Goal: Navigation & Orientation: Find specific page/section

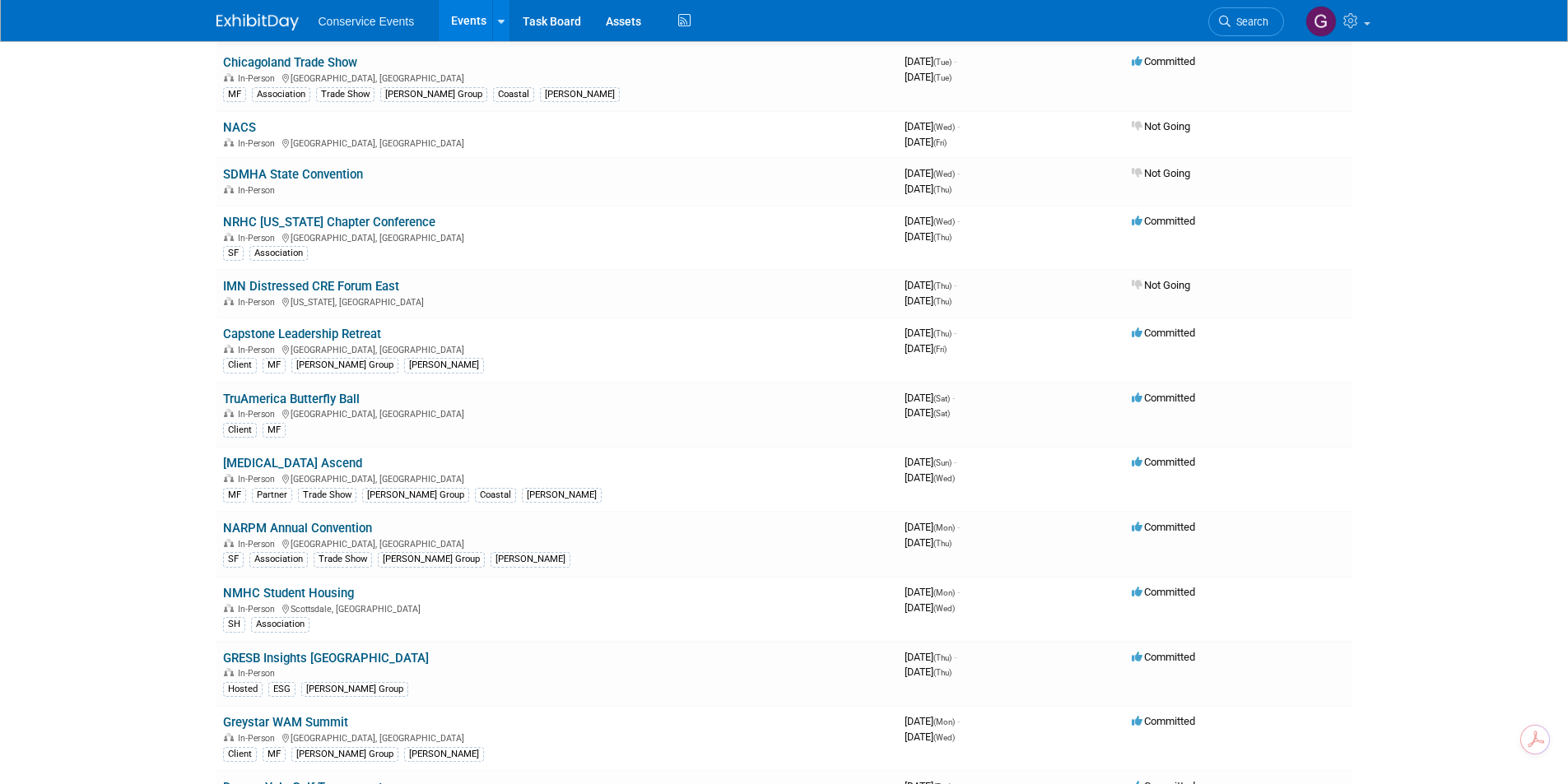
scroll to position [329, 0]
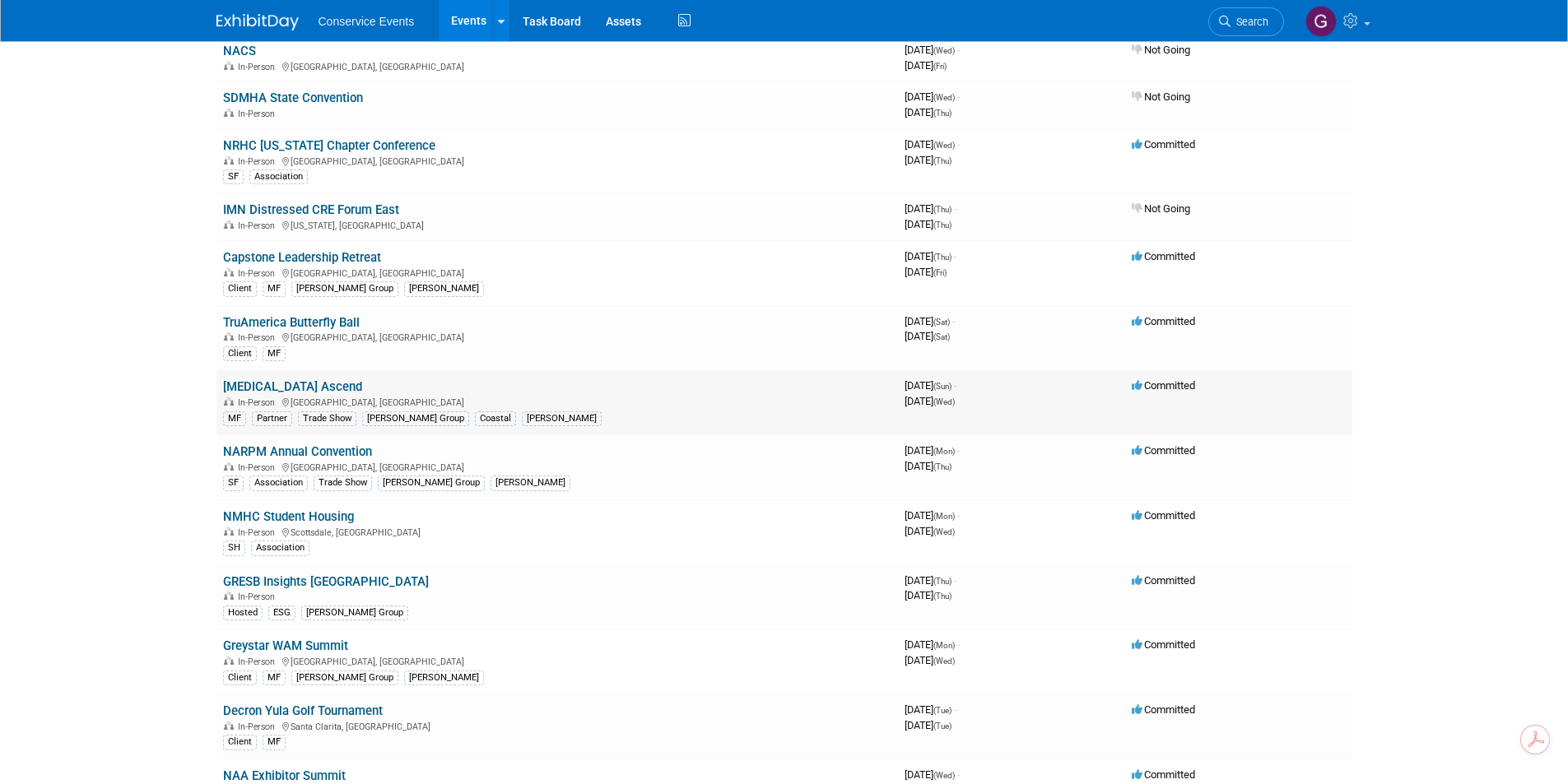
click at [275, 387] on link "[MEDICAL_DATA] Ascend" at bounding box center [292, 386] width 139 height 15
click at [457, 18] on link "Events" at bounding box center [468, 21] width 60 height 42
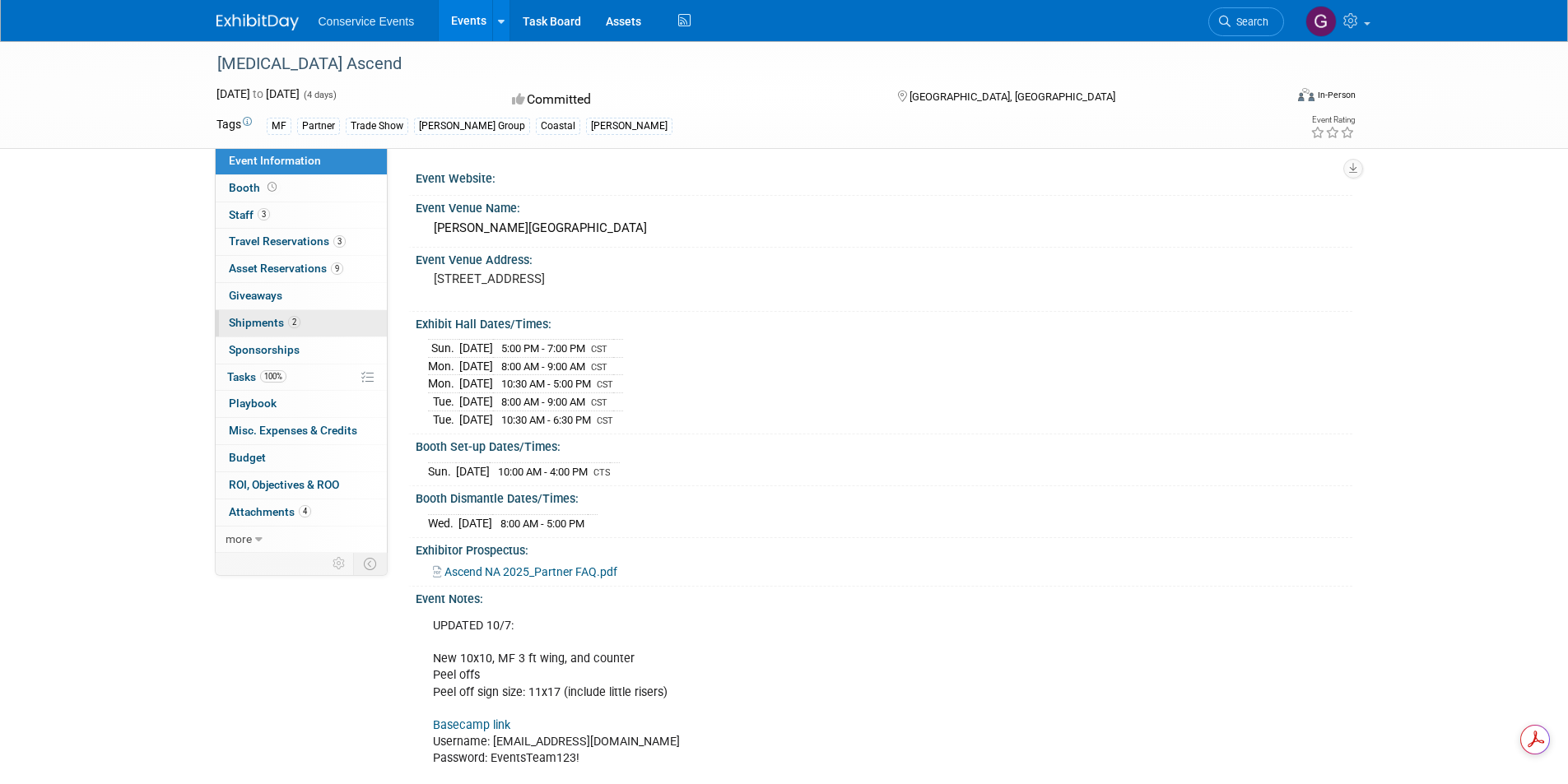
click at [279, 321] on span "Shipments 2" at bounding box center [264, 322] width 72 height 13
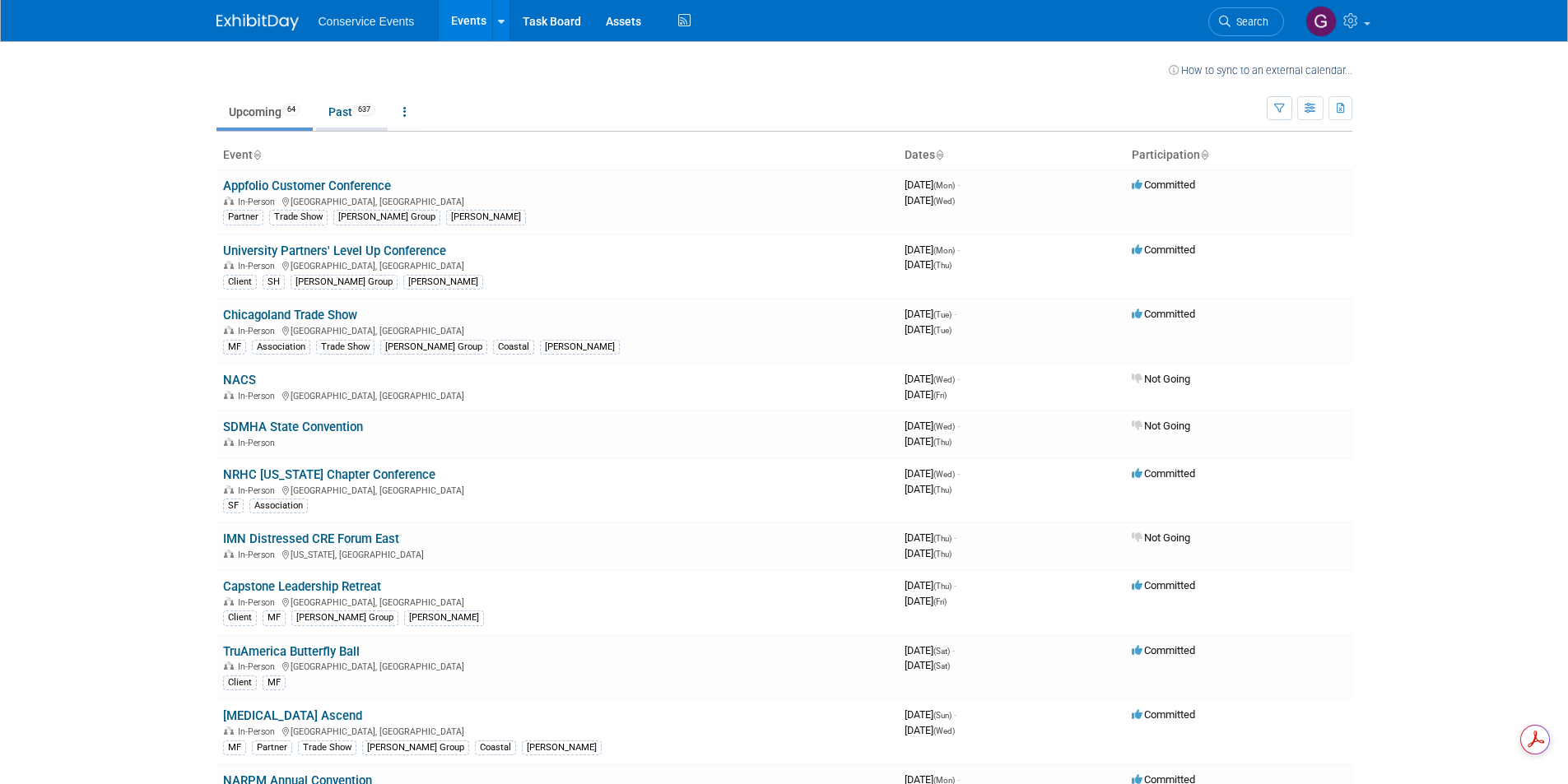
click at [333, 113] on link "Past 637" at bounding box center [352, 112] width 72 height 31
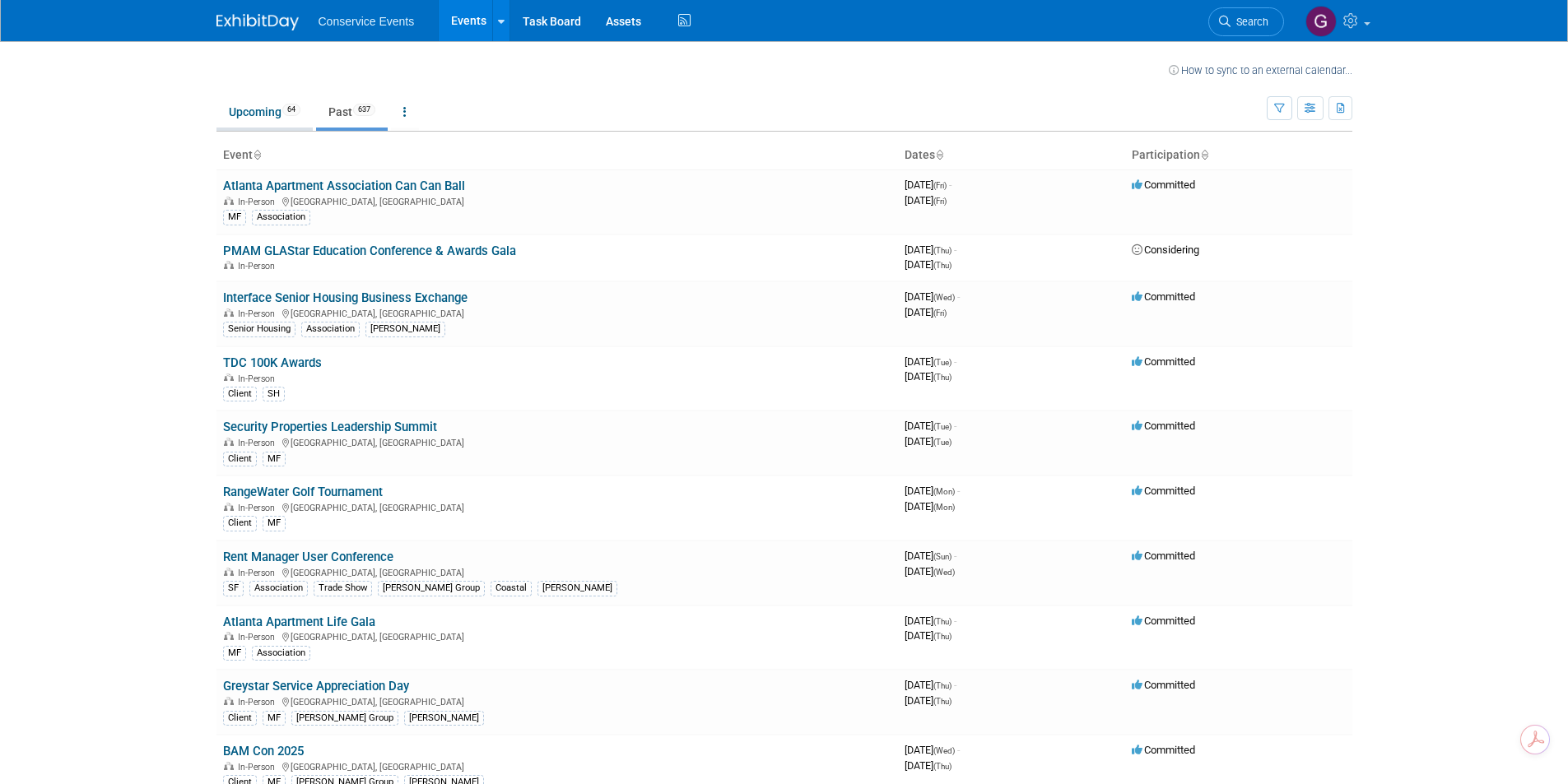
click at [240, 106] on link "Upcoming 64" at bounding box center [264, 112] width 96 height 31
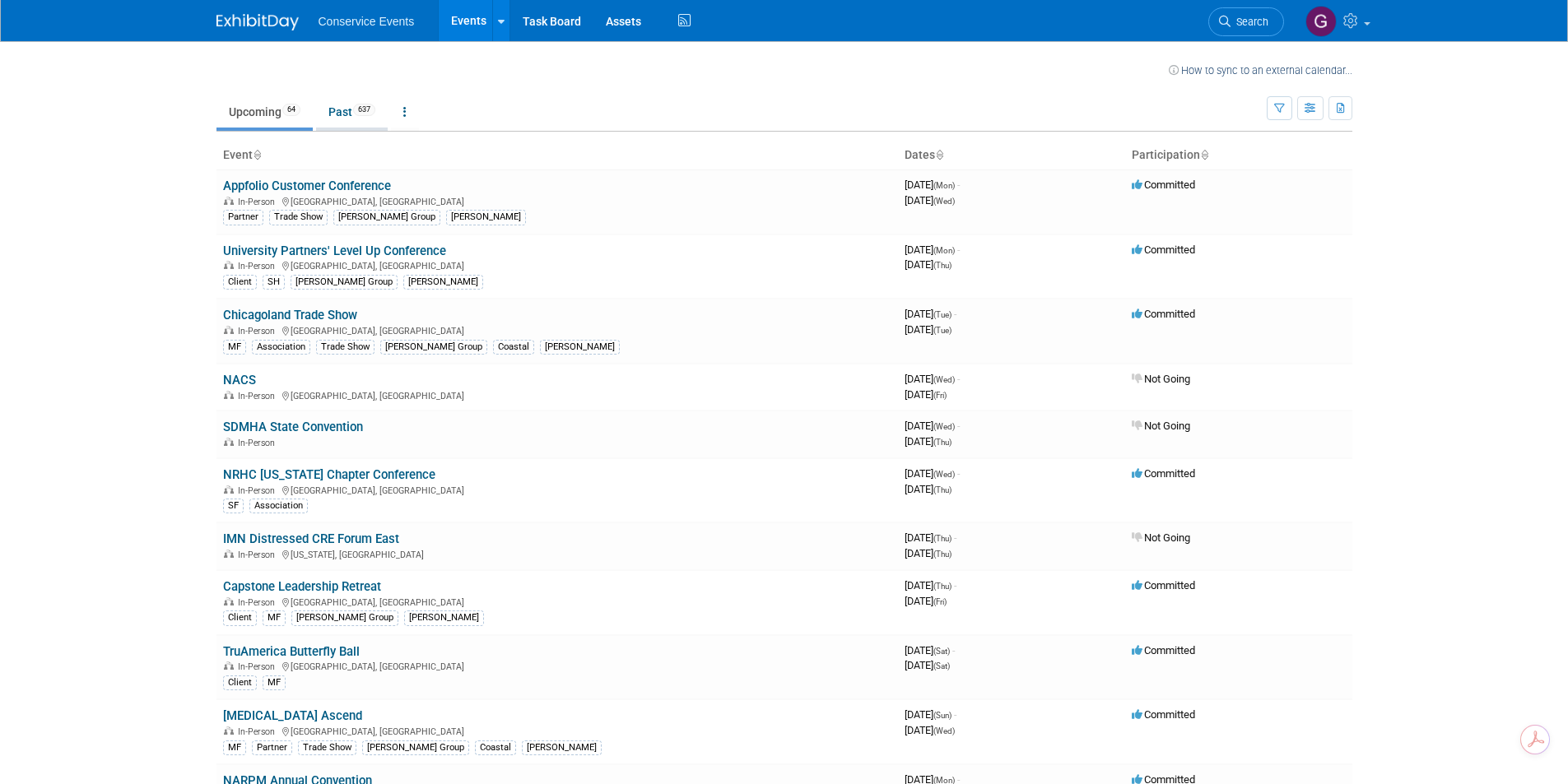
click at [342, 107] on link "Past 637" at bounding box center [352, 112] width 72 height 31
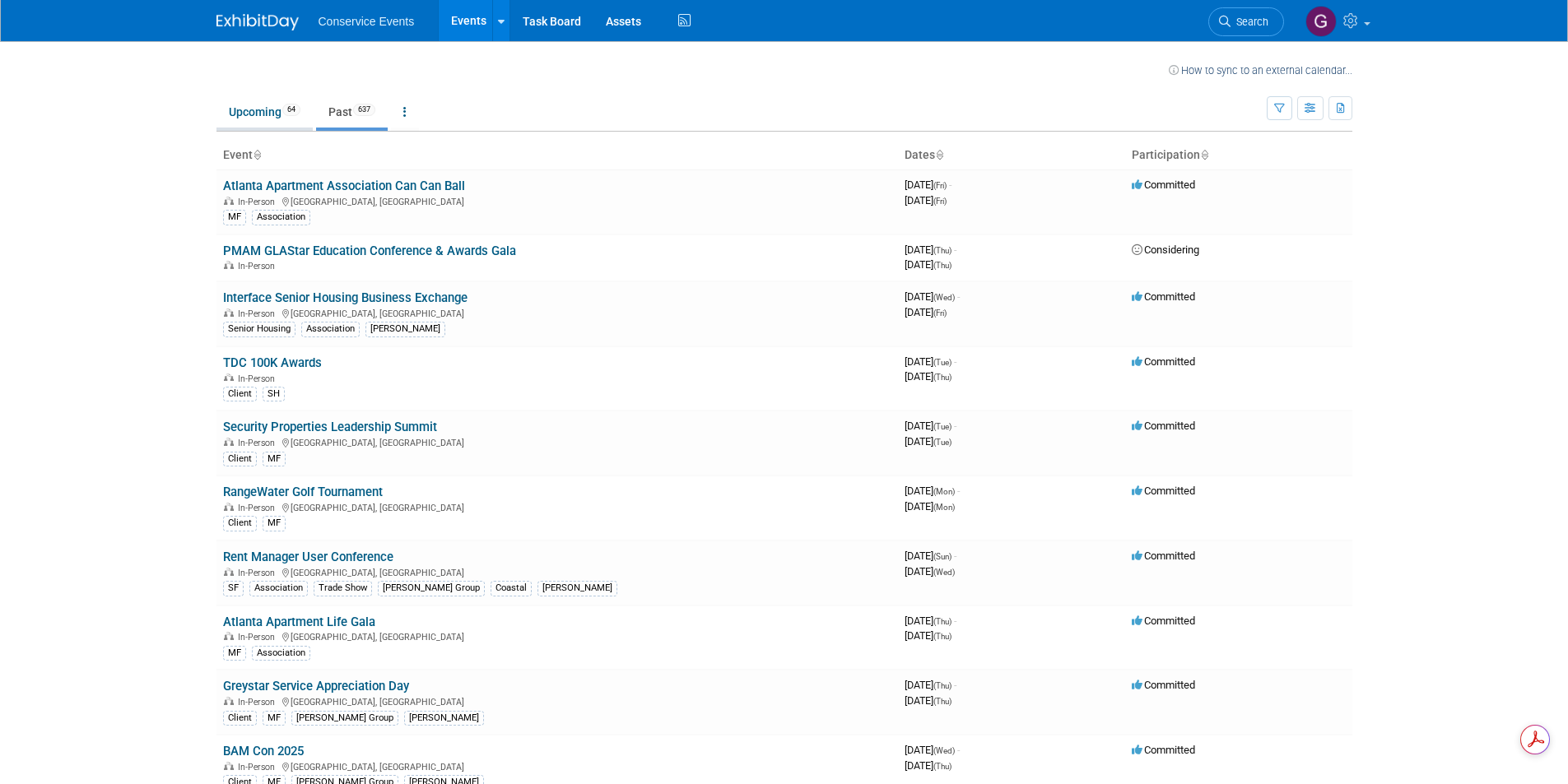
click at [248, 108] on link "Upcoming 64" at bounding box center [264, 112] width 96 height 31
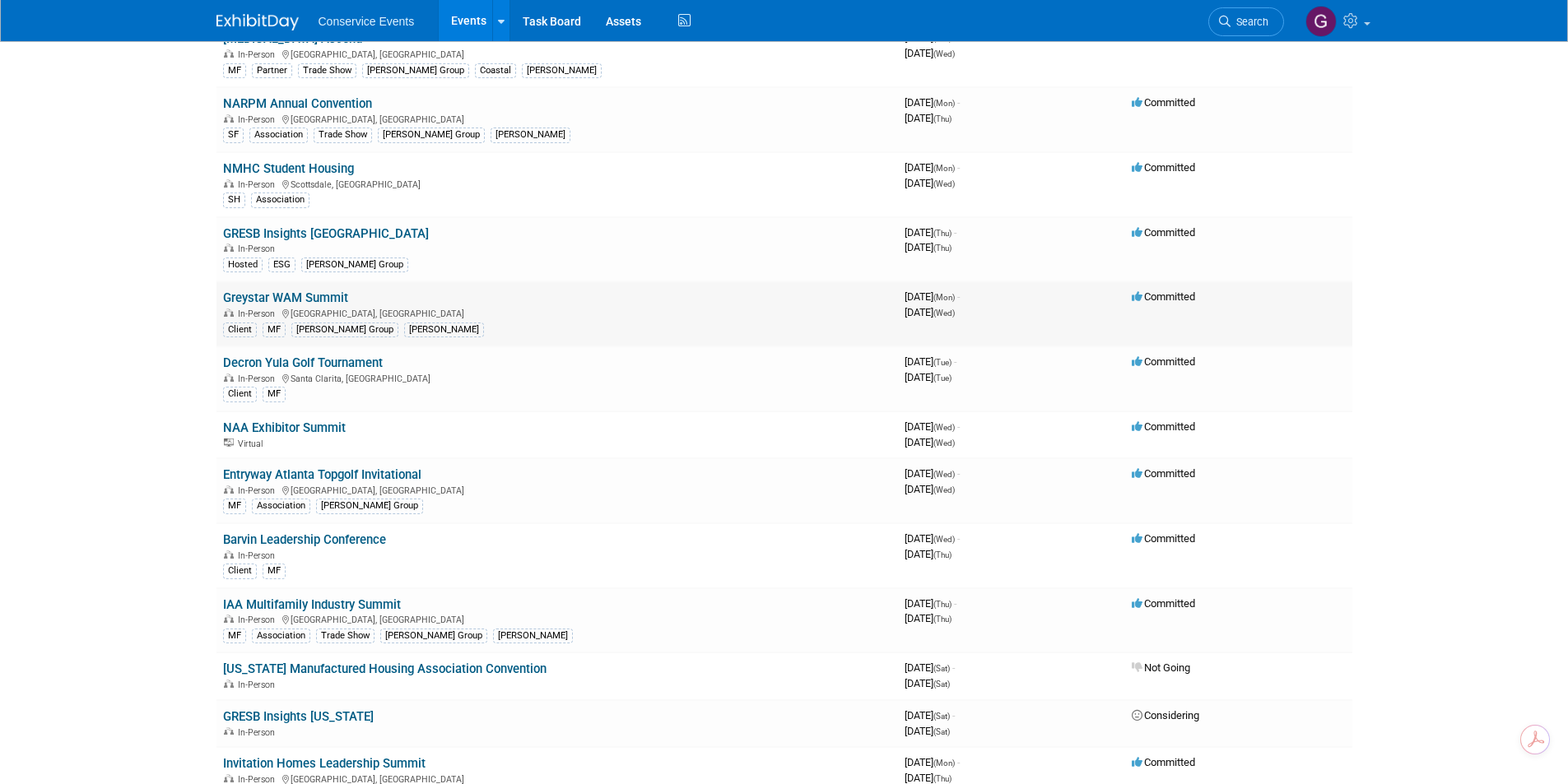
scroll to position [741, 0]
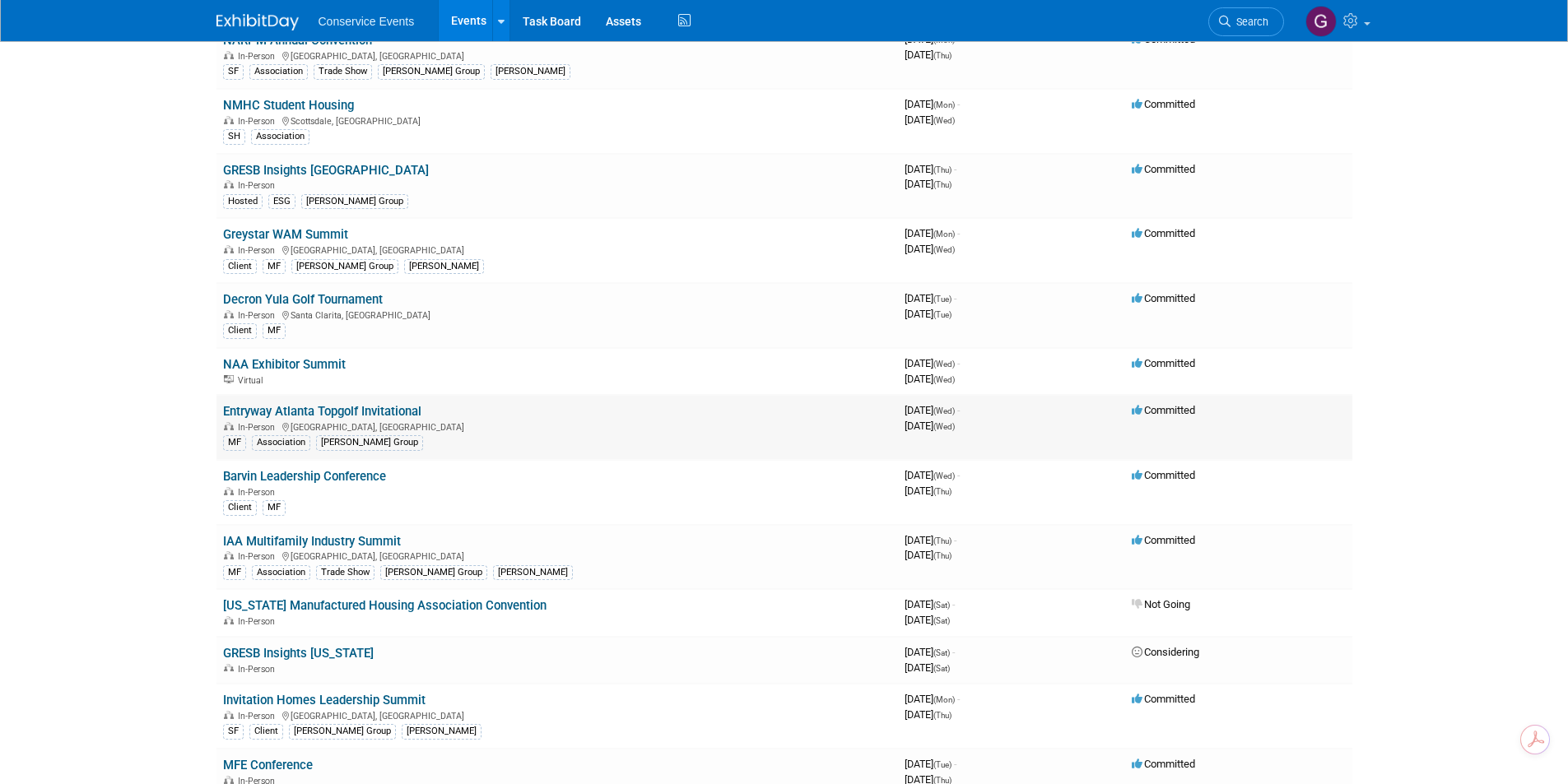
click at [375, 412] on link "Entryway Atlanta Topgolf Invitational" at bounding box center [321, 411] width 198 height 15
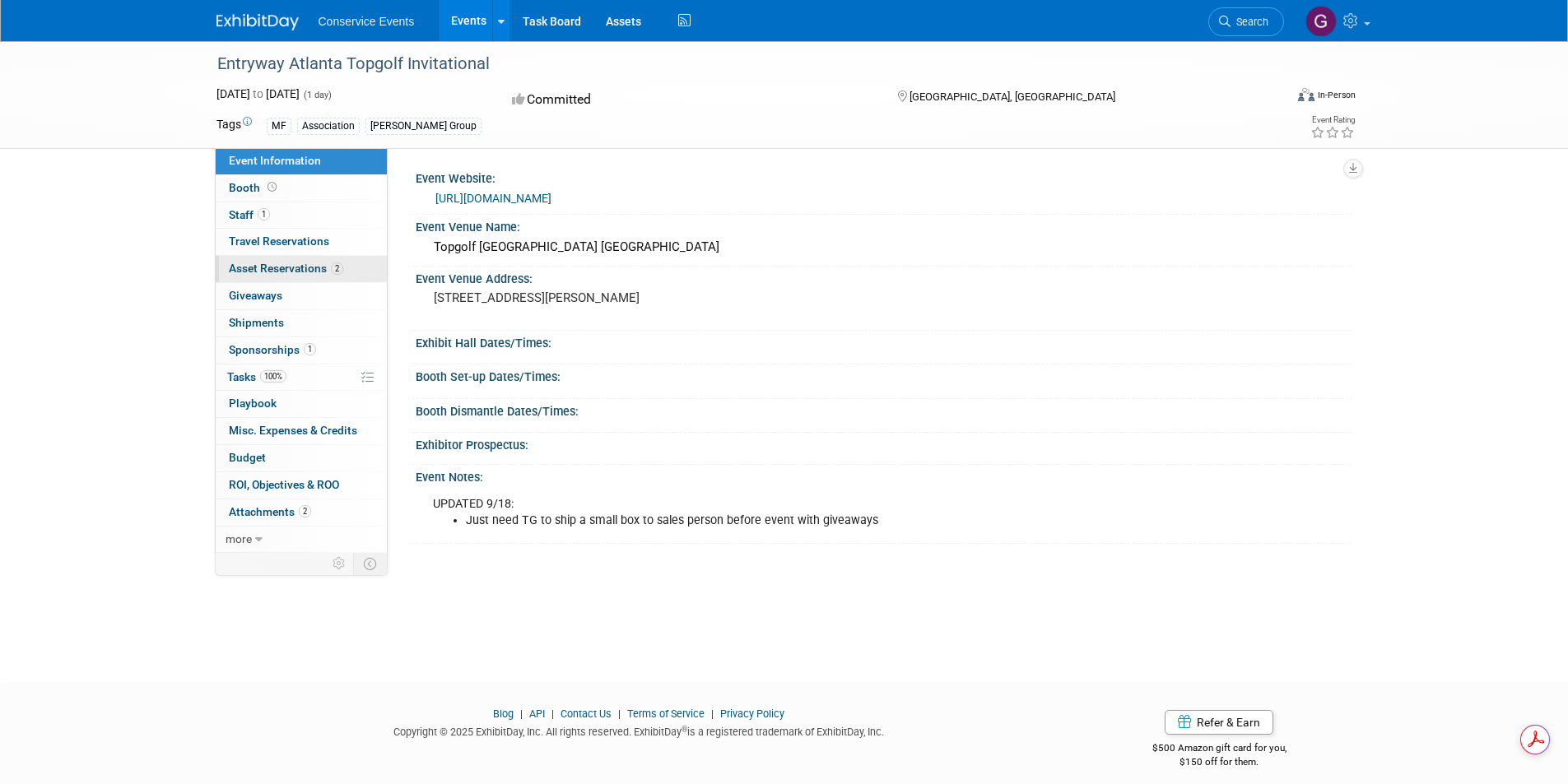
click at [268, 261] on link "2 Asset Reservations 2" at bounding box center [301, 269] width 172 height 26
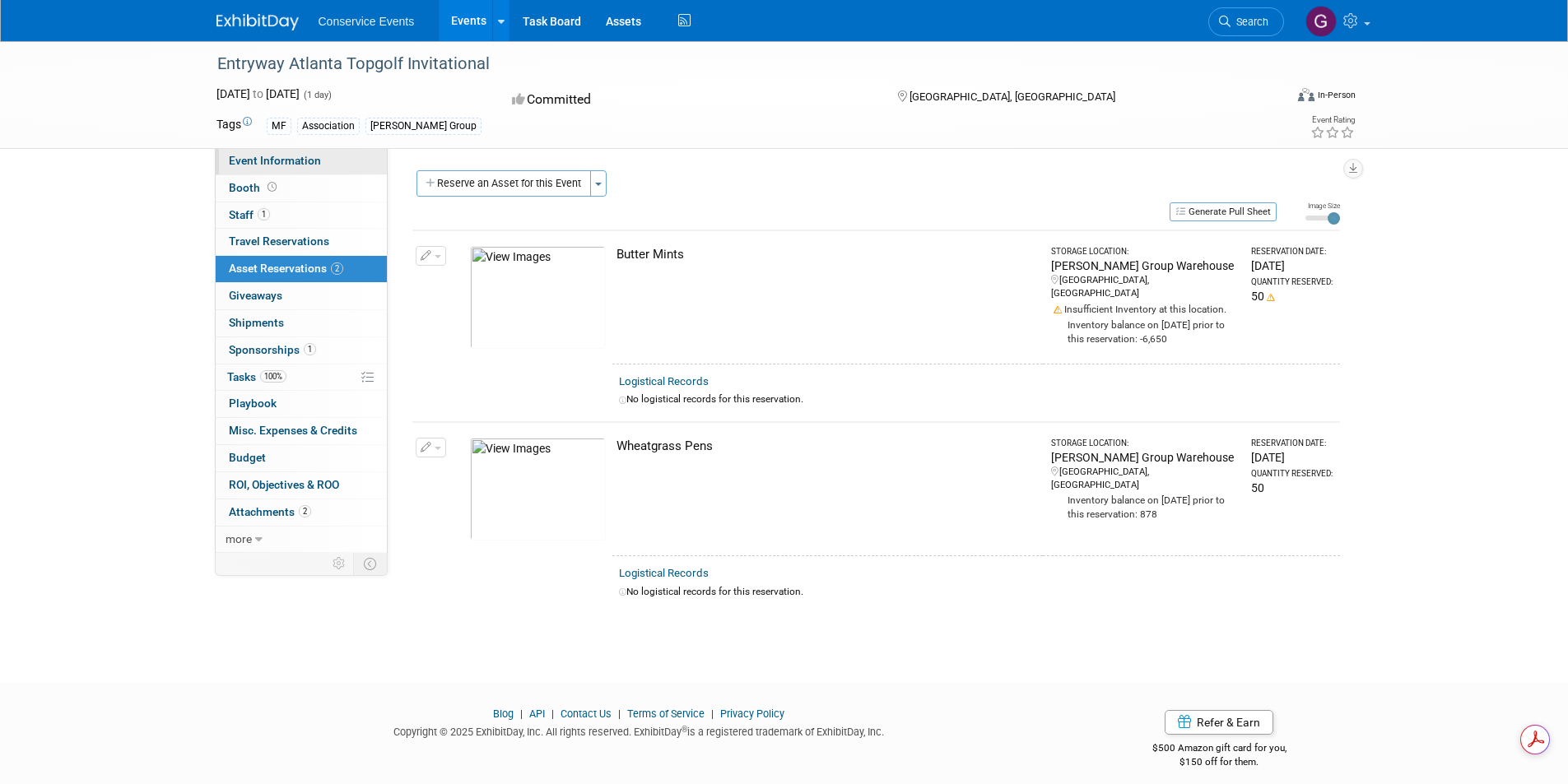
click at [287, 158] on span "Event Information" at bounding box center [275, 160] width 92 height 13
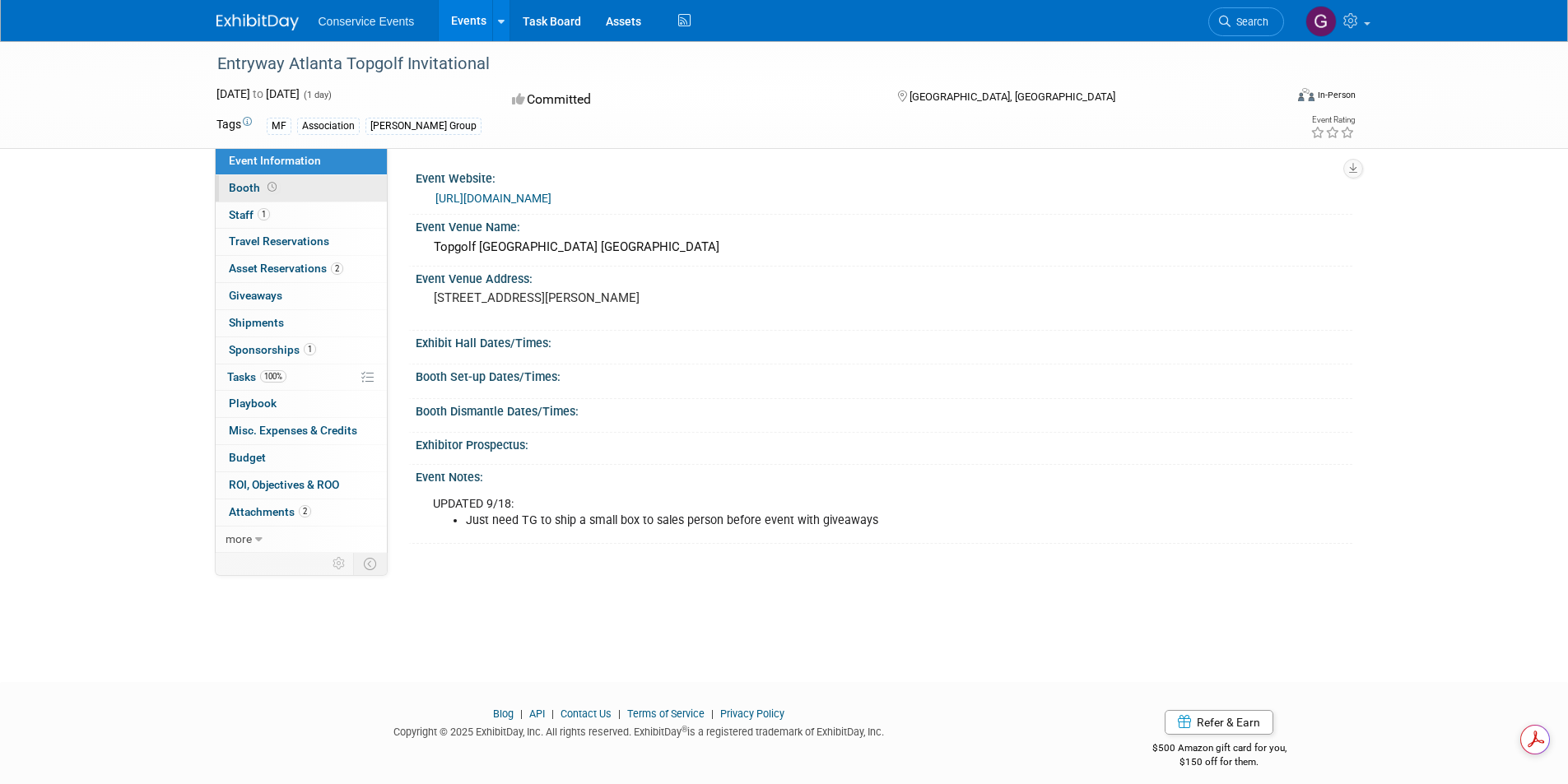
click at [241, 182] on span "Booth" at bounding box center [254, 187] width 51 height 13
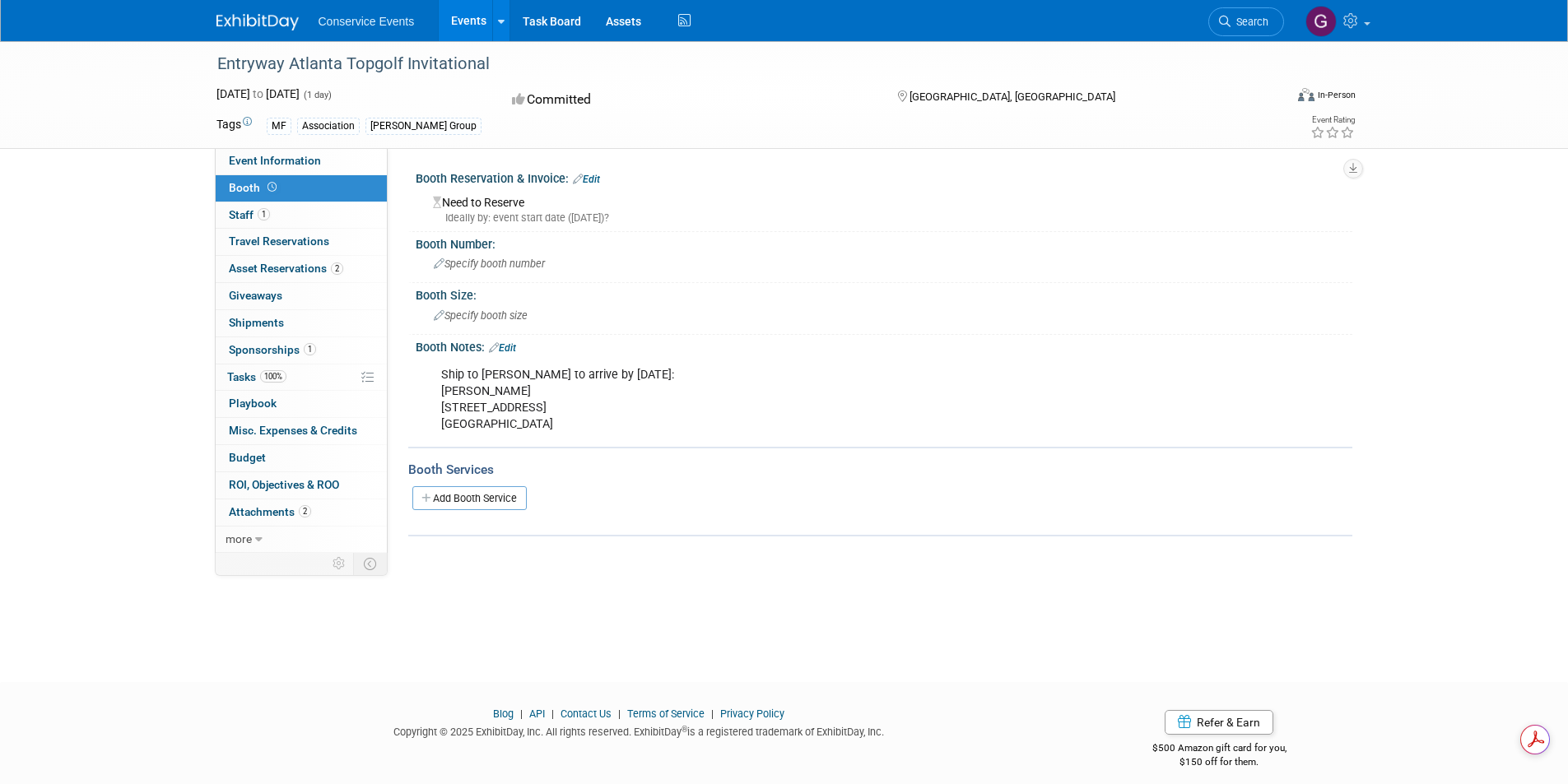
click at [449, 392] on div "Ship to Pam Berkosky to arrive by Oct 27: Pam Berkosky 4513 Sudbury Rd Atlanta,…" at bounding box center [800, 399] width 742 height 82
click at [440, 391] on div "Ship to Pam Berkosky to arrive by Oct 27: Pam Berkosky 4513 Sudbury Rd Atlanta,…" at bounding box center [800, 399] width 742 height 82
drag, startPoint x: 443, startPoint y: 391, endPoint x: 533, endPoint y: 421, distance: 94.9
click at [533, 421] on div "Ship to Pam Berkosky to arrive by Oct 27: Pam Berkosky 4513 Sudbury Rd Atlanta,…" at bounding box center [800, 399] width 742 height 82
copy div "Pam Berkosky 4513 Sudbury Rd Atlanta,GA 30360"
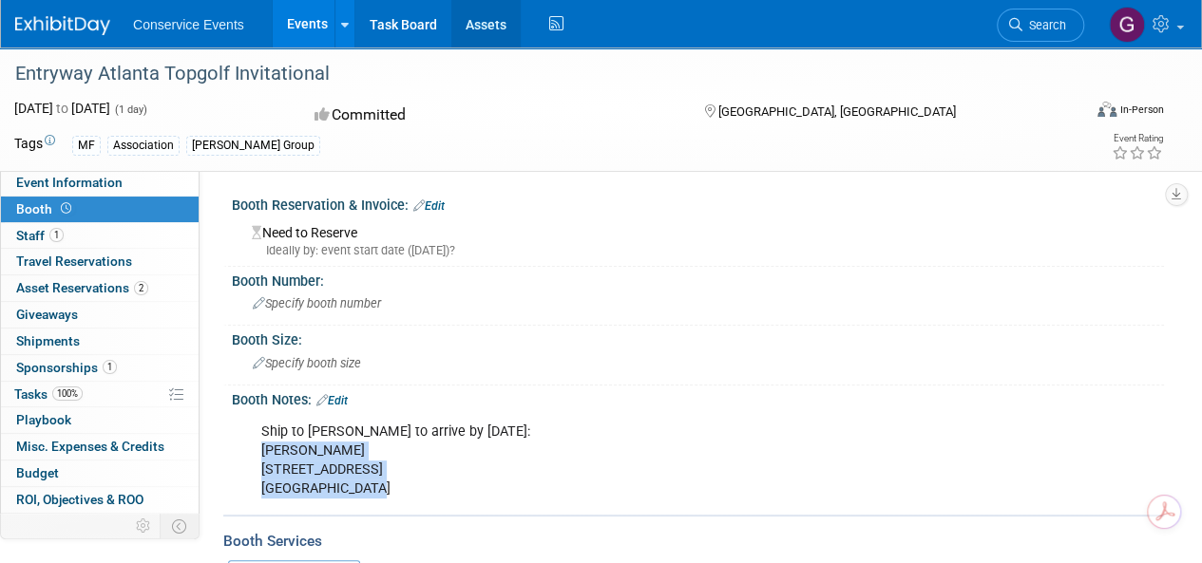
click at [491, 24] on link "Assets" at bounding box center [485, 24] width 69 height 48
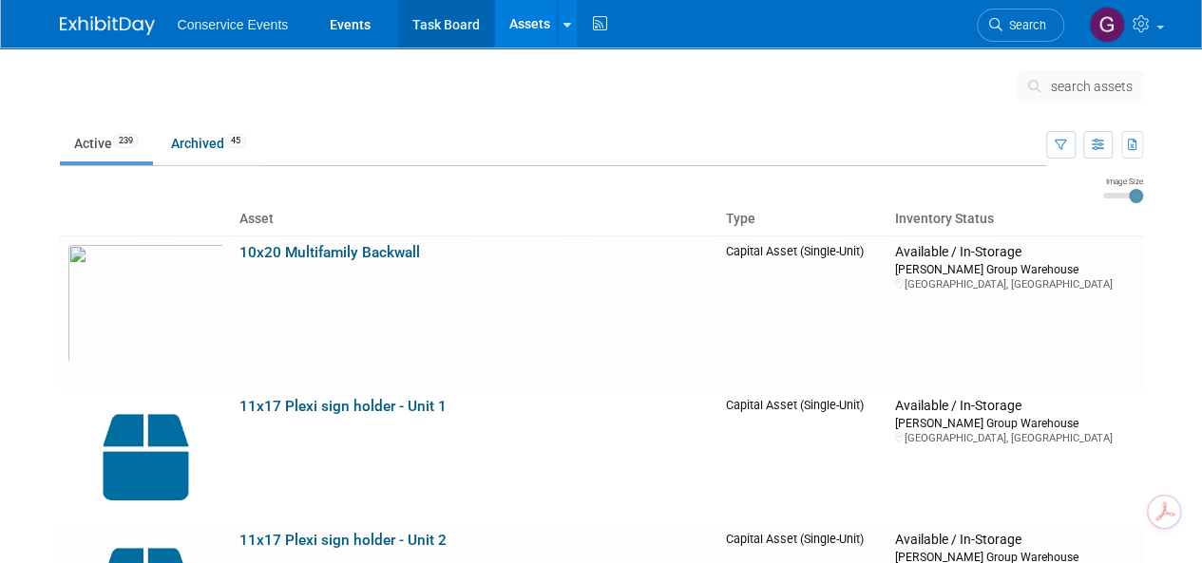
click at [441, 33] on link "Task Board" at bounding box center [446, 24] width 96 height 48
